Goal: Task Accomplishment & Management: Manage account settings

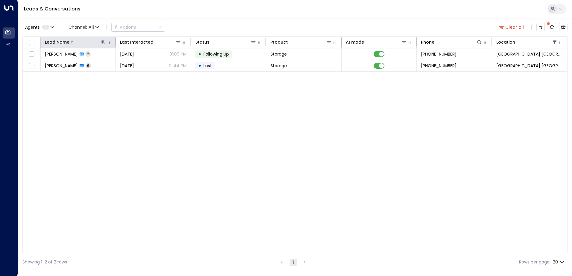
click at [103, 42] on icon at bounding box center [103, 42] width 4 height 4
click at [140, 64] on icon "button" at bounding box center [140, 64] width 5 height 5
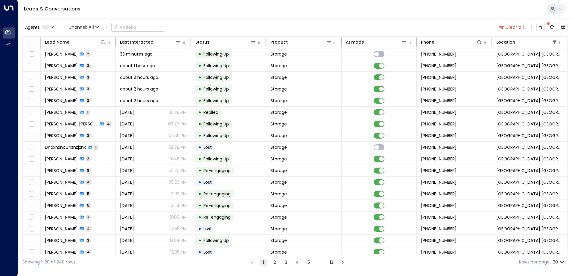
click at [191, 25] on div "Agents 1 Channel: All Actions Clear all" at bounding box center [294, 27] width 545 height 13
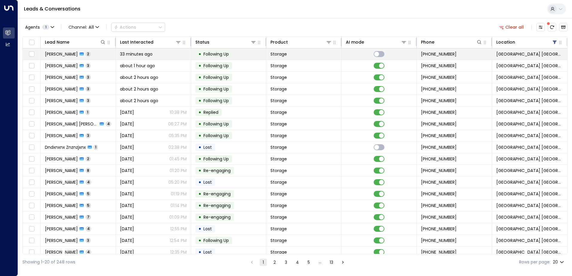
click at [66, 52] on span "[PERSON_NAME]" at bounding box center [61, 54] width 33 height 6
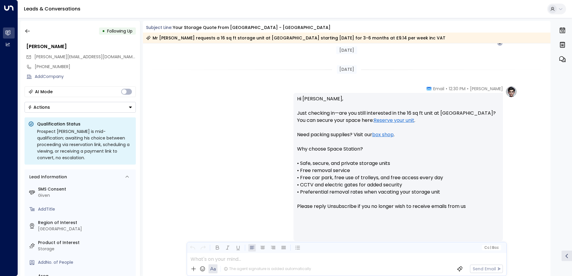
scroll to position [482, 0]
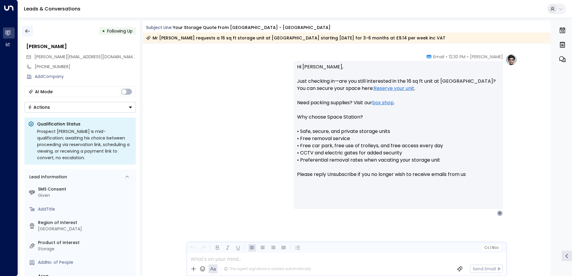
click at [31, 32] on button "button" at bounding box center [27, 31] width 11 height 11
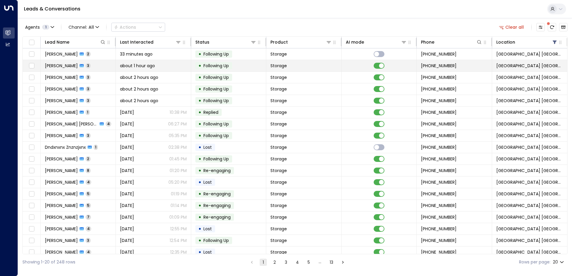
click at [74, 68] on div "[PERSON_NAME] 3" at bounding box center [68, 66] width 46 height 6
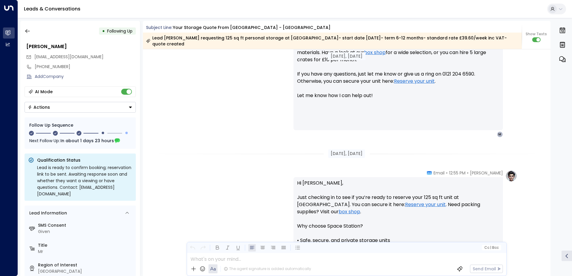
scroll to position [272, 0]
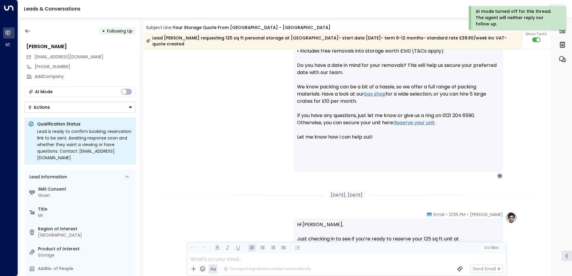
click at [115, 107] on button "Actions" at bounding box center [80, 107] width 111 height 11
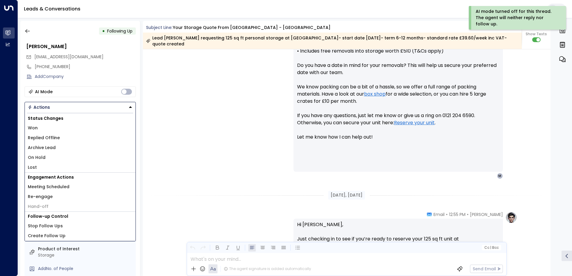
click at [69, 135] on li "Replied Offline" at bounding box center [80, 138] width 111 height 10
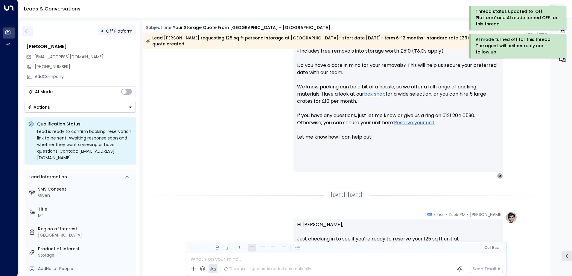
click at [28, 31] on icon "button" at bounding box center [28, 31] width 6 height 6
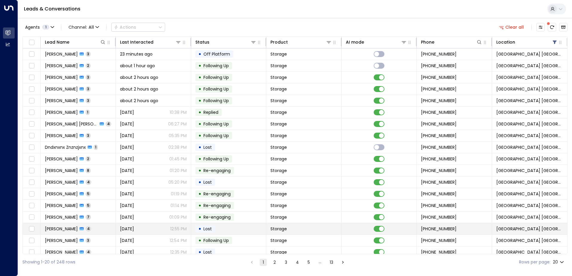
click at [77, 226] on td "[PERSON_NAME] 4" at bounding box center [78, 228] width 75 height 11
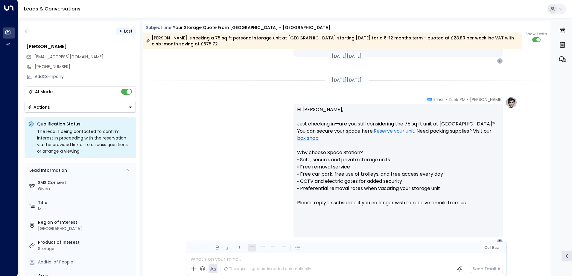
scroll to position [312, 0]
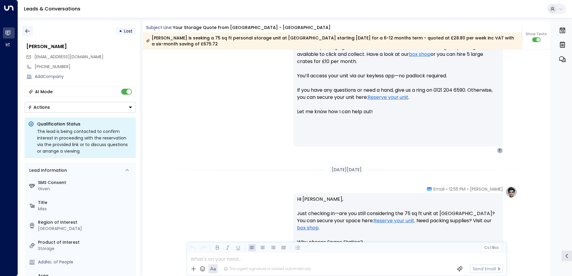
click at [29, 30] on icon "button" at bounding box center [28, 31] width 6 height 6
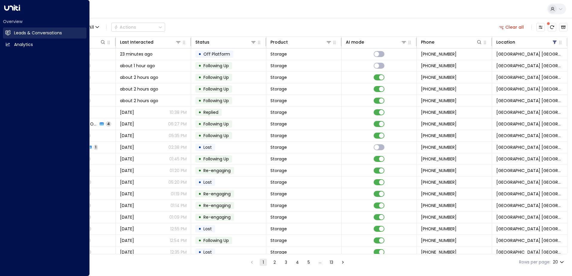
click at [27, 34] on h2 "Leads & Conversations" at bounding box center [38, 33] width 48 height 6
